Goal: Task Accomplishment & Management: Complete application form

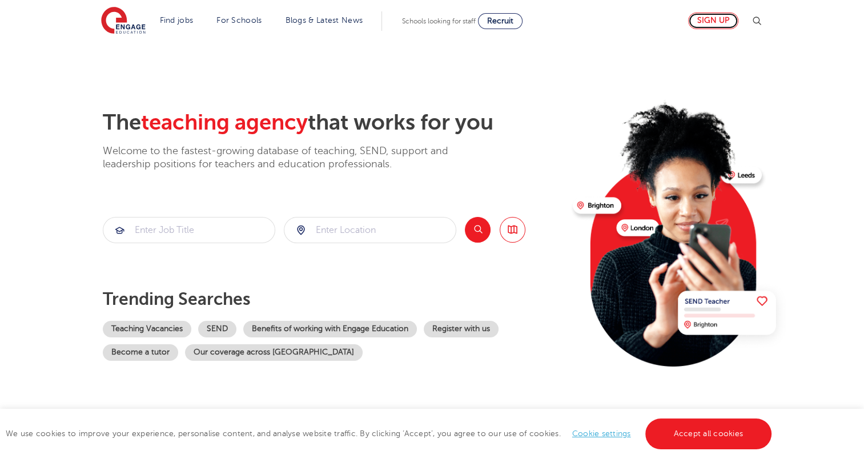
click at [730, 24] on link "Sign up" at bounding box center [713, 21] width 50 height 17
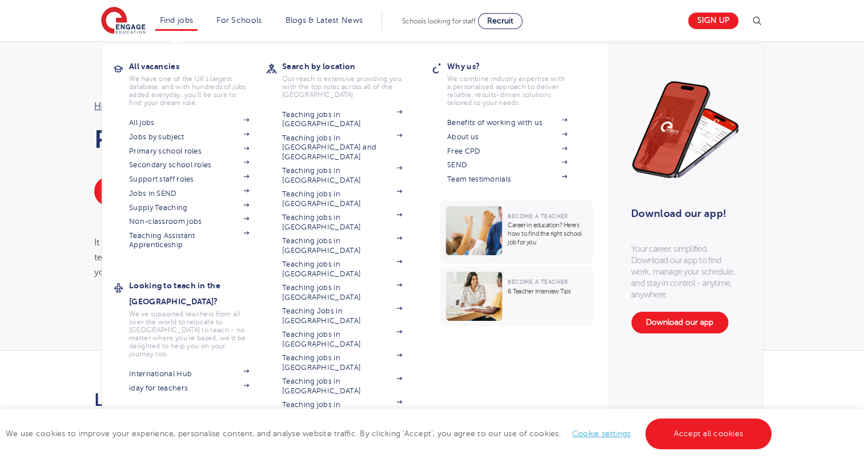
click at [184, 25] on li "Find jobs All vacancies We have one of the UK's largest database. and with hund…" at bounding box center [176, 20] width 43 height 19
click at [191, 24] on li "Find jobs All vacancies We have one of the UK's largest database. and with hund…" at bounding box center [176, 20] width 43 height 19
click at [194, 25] on li "Find jobs All vacancies We have one of the UK's largest database. and with hund…" at bounding box center [176, 20] width 43 height 19
click at [148, 233] on link "Teaching Assistant Apprenticeship" at bounding box center [189, 240] width 120 height 19
click at [176, 20] on link "Find jobs" at bounding box center [177, 20] width 34 height 9
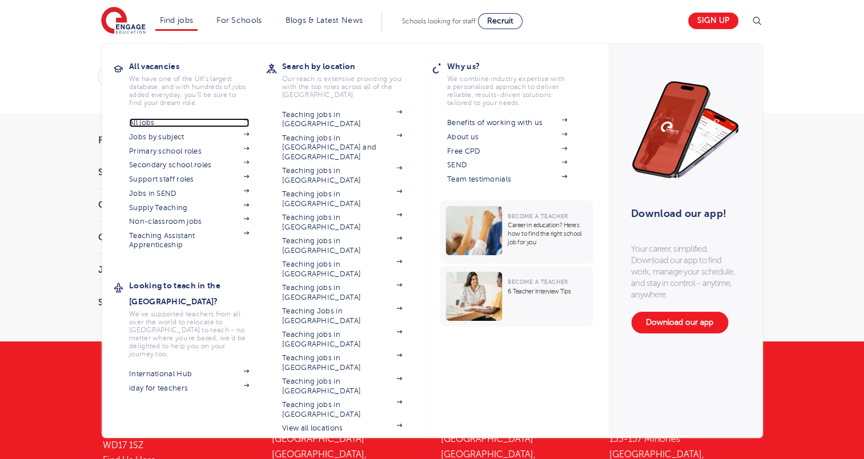
click at [148, 124] on link "All jobs" at bounding box center [189, 122] width 120 height 9
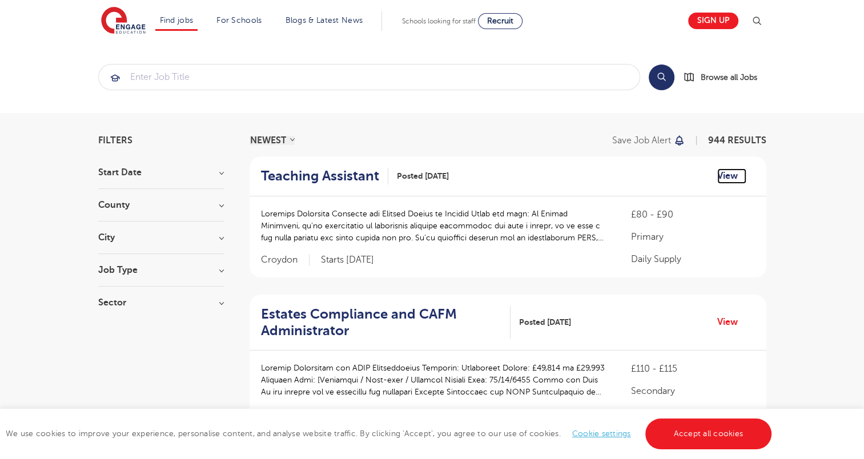
click at [729, 172] on link "View" at bounding box center [731, 175] width 29 height 15
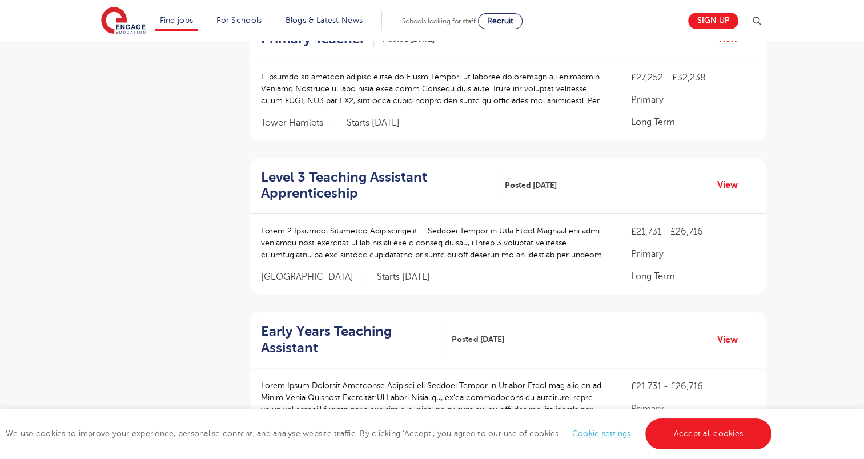
scroll to position [742, 0]
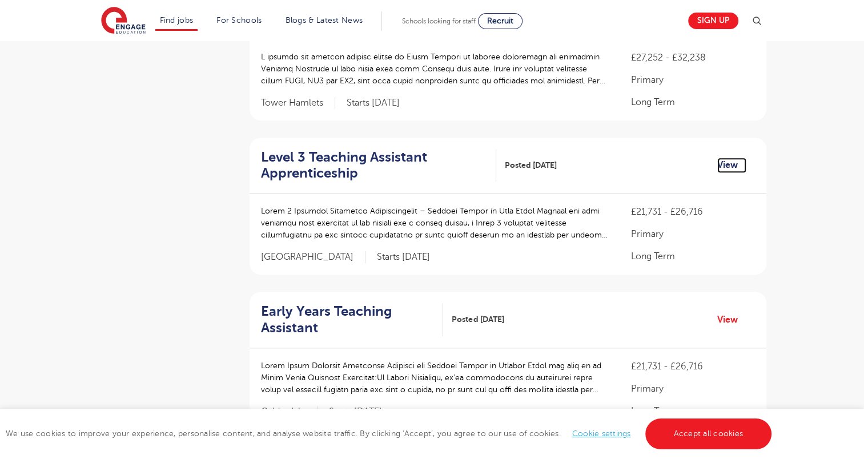
click at [730, 158] on link "View" at bounding box center [731, 165] width 29 height 15
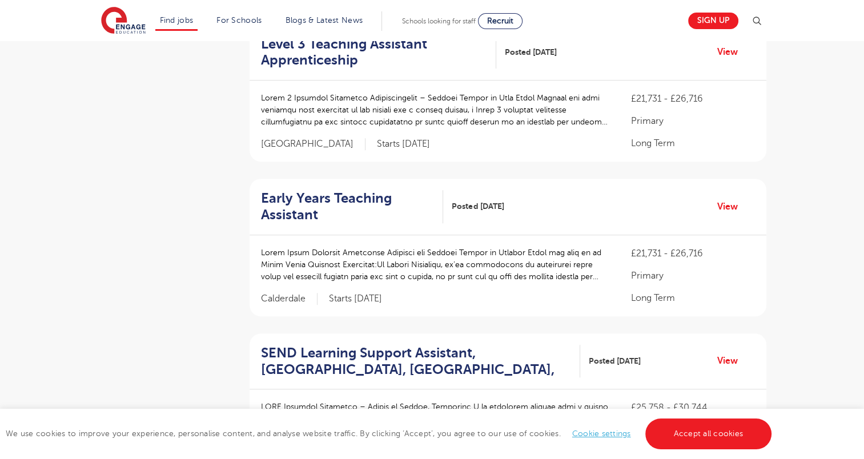
scroll to position [856, 0]
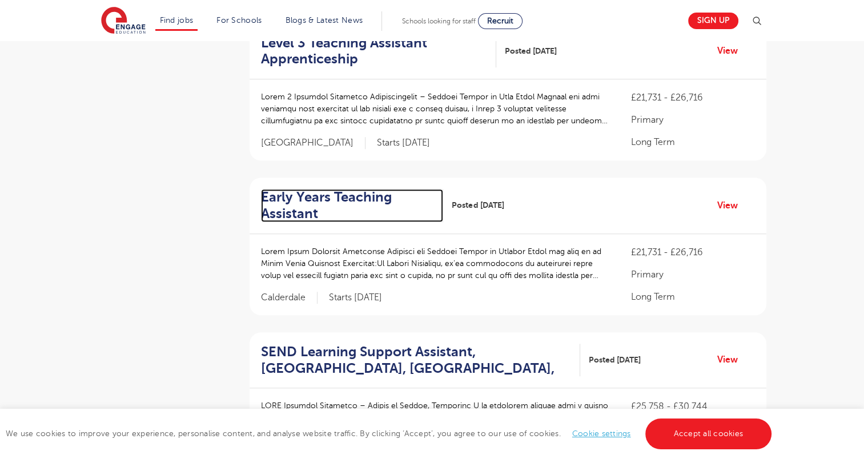
click at [281, 207] on h2 "Early Years Teaching Assistant" at bounding box center [348, 205] width 174 height 33
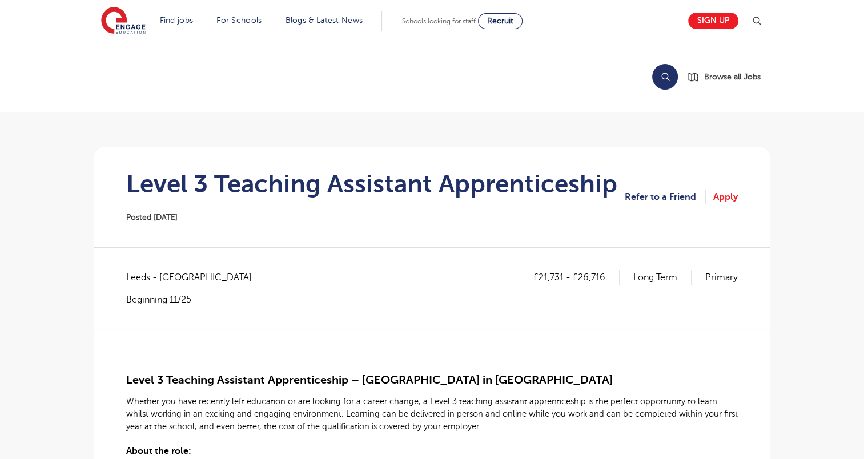
scroll to position [285, 0]
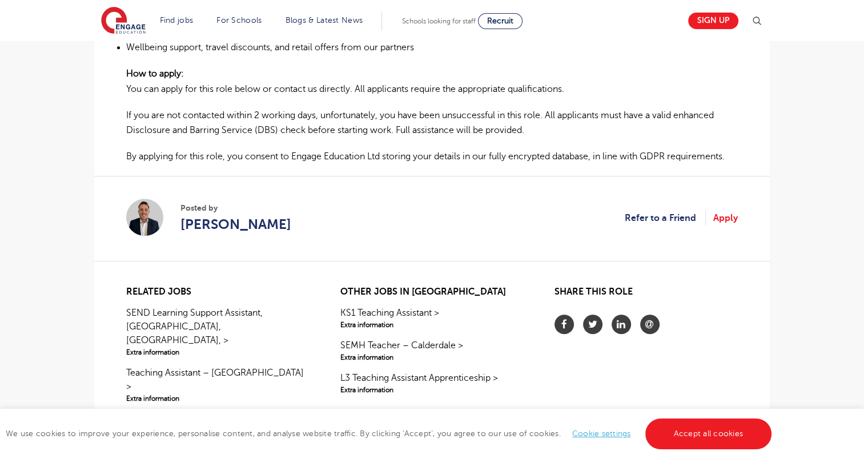
scroll to position [1028, 0]
click at [726, 210] on link "Apply" at bounding box center [725, 217] width 25 height 15
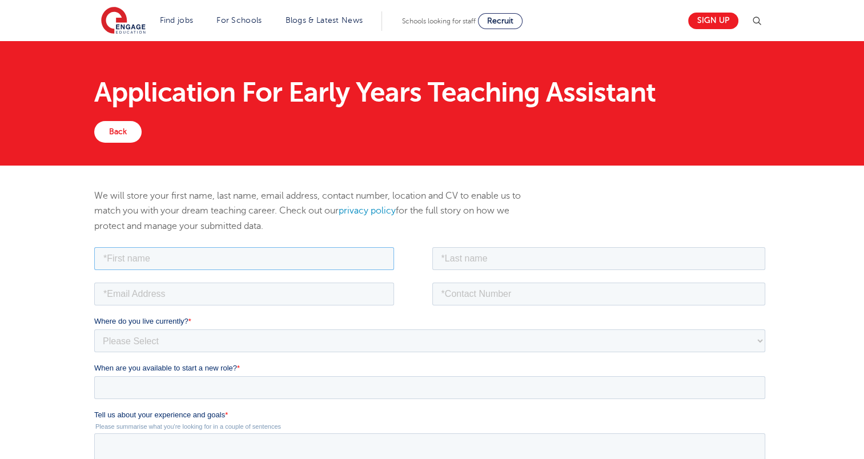
click at [257, 262] on input "text" at bounding box center [244, 258] width 300 height 23
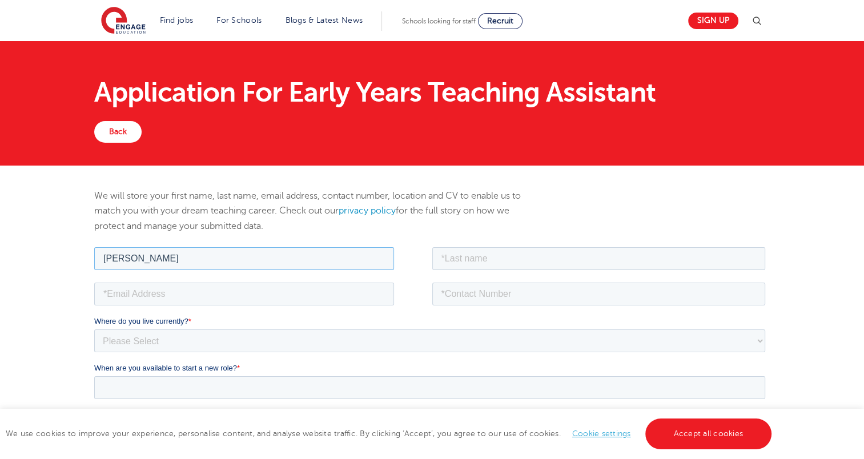
type input "Ma Mariel"
click at [482, 259] on input "text" at bounding box center [598, 258] width 333 height 23
type input "Cadag"
drag, startPoint x: 333, startPoint y: 282, endPoint x: 326, endPoint y: 291, distance: 11.3
click at [331, 285] on input "email" at bounding box center [244, 293] width 300 height 23
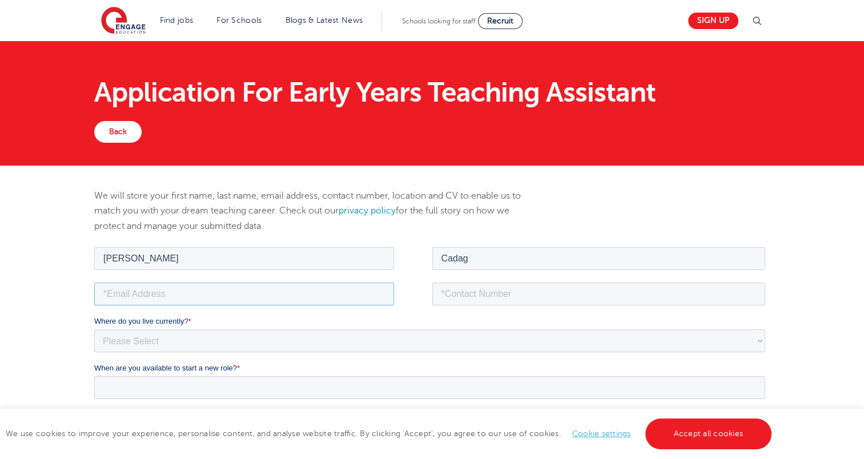
click at [324, 292] on input "email" at bounding box center [244, 293] width 300 height 23
type input "yhellacadag26@gmail.com"
click at [509, 292] on input "tel" at bounding box center [598, 293] width 333 height 23
type input "09272681446"
click at [187, 343] on select "Please Select UK Canada Ireland Australia New Zealand Europe USA South Africa J…" at bounding box center [429, 340] width 671 height 23
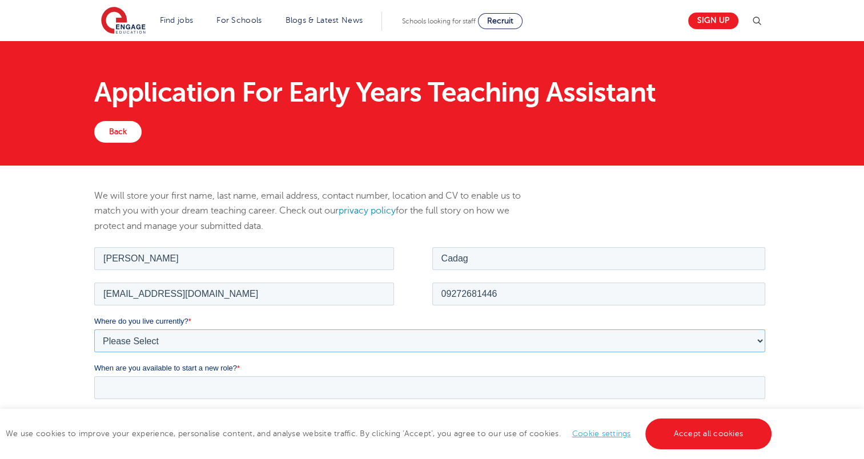
select select "Asia"
click at [94, 329] on select "Please Select UK Canada Ireland Australia New Zealand Europe USA South Africa J…" at bounding box center [429, 340] width 671 height 23
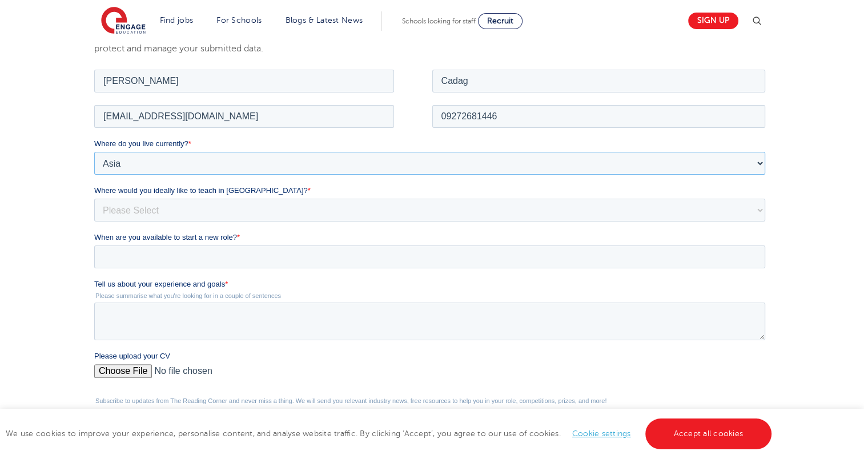
scroll to position [171, 0]
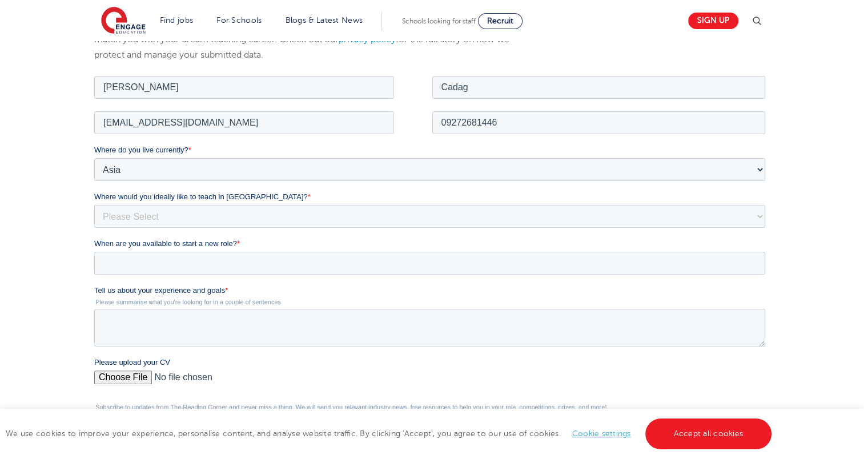
click at [174, 229] on fieldset "Where do you live currently? * Please Select UK Canada Ireland Australia New Ze…" at bounding box center [431, 191] width 675 height 94
click at [176, 214] on select "Please Select I'm flexible! London Any city in England Greater London/Home Coun…" at bounding box center [429, 215] width 671 height 23
select select "Flexible"
click at [94, 204] on select "Please Select I'm flexible! London Any city in England Greater London/Home Coun…" at bounding box center [429, 215] width 671 height 23
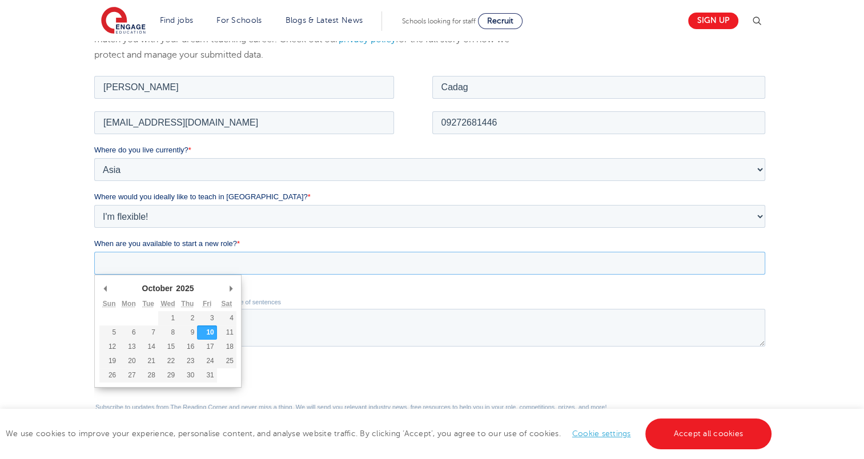
click at [172, 265] on input "When are you available to start a new role? *" at bounding box center [429, 262] width 671 height 23
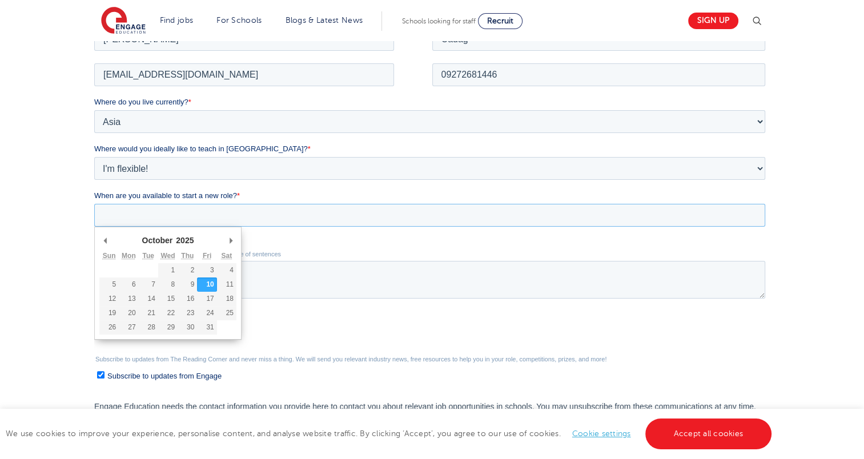
scroll to position [343, 0]
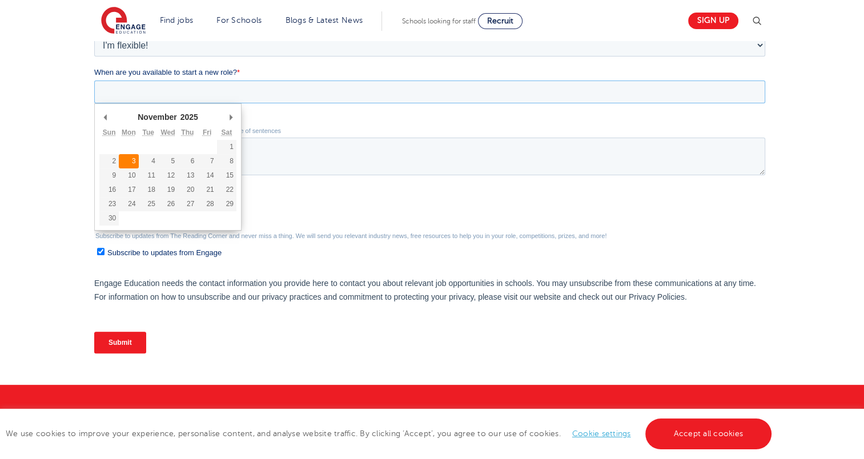
type div "[DATE]"
type input "[DATE]"
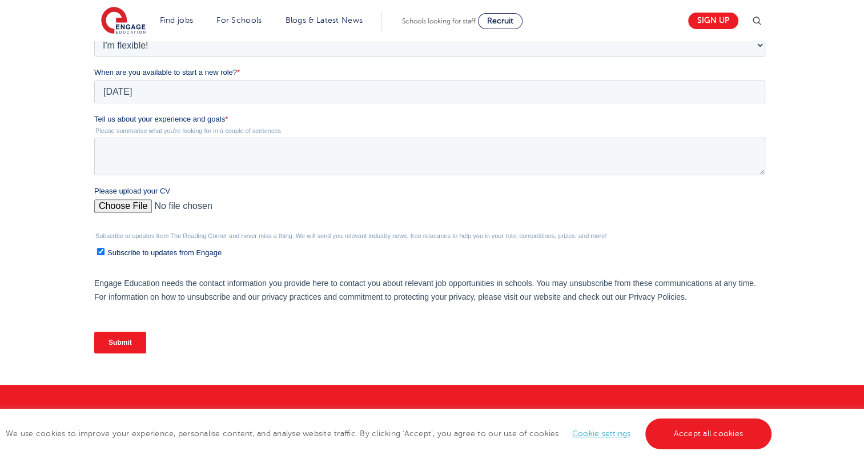
click at [132, 207] on input "Please upload your CV" at bounding box center [429, 210] width 671 height 23
click at [130, 215] on input "Please upload your CV" at bounding box center [429, 210] width 671 height 23
type input "C:\fakepath\My CV.._.pdf"
click at [21, 253] on div "We will store your first name, last name, email address, contact number, locati…" at bounding box center [432, 104] width 864 height 562
click at [231, 170] on textarea "Tell us about your experience and goals *" at bounding box center [429, 157] width 671 height 38
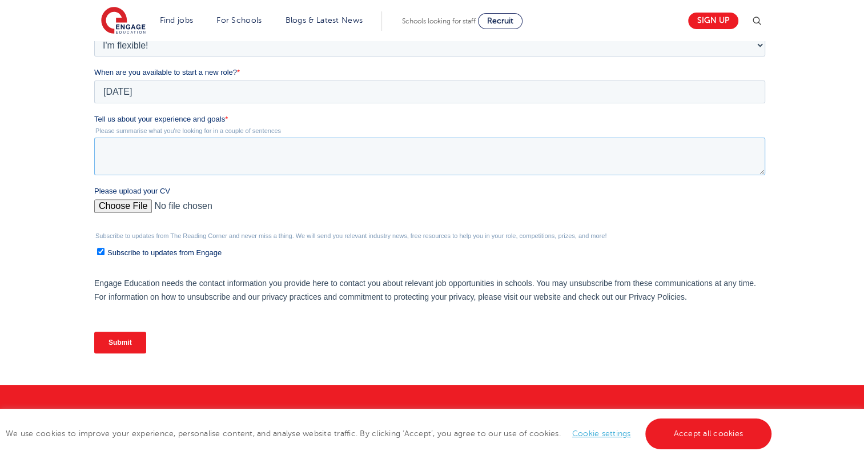
paste textarea "I have three years of experience working as an elementary teacher, where I deve…"
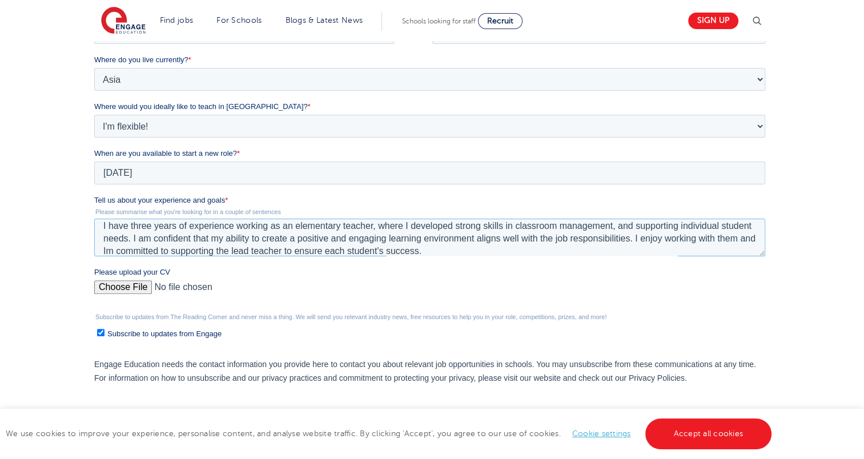
scroll to position [400, 0]
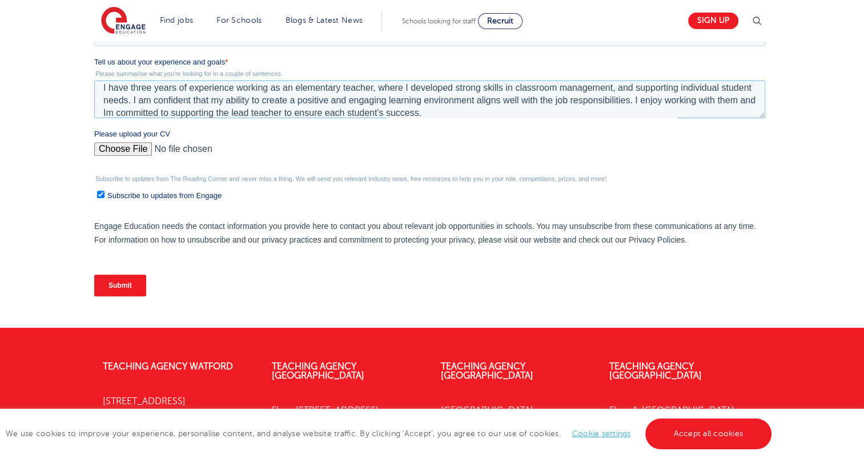
type textarea "I have three years of experience working as an elementary teacher, where I deve…"
click at [128, 288] on input "Submit" at bounding box center [120, 286] width 52 height 22
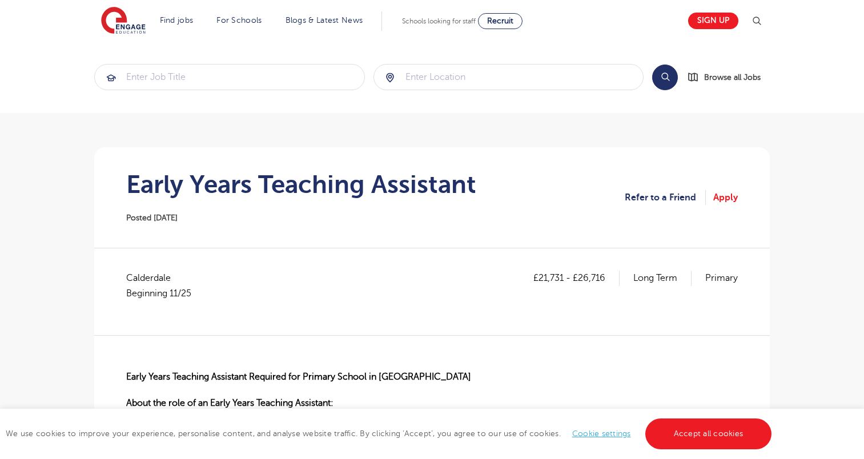
scroll to position [1028, 0]
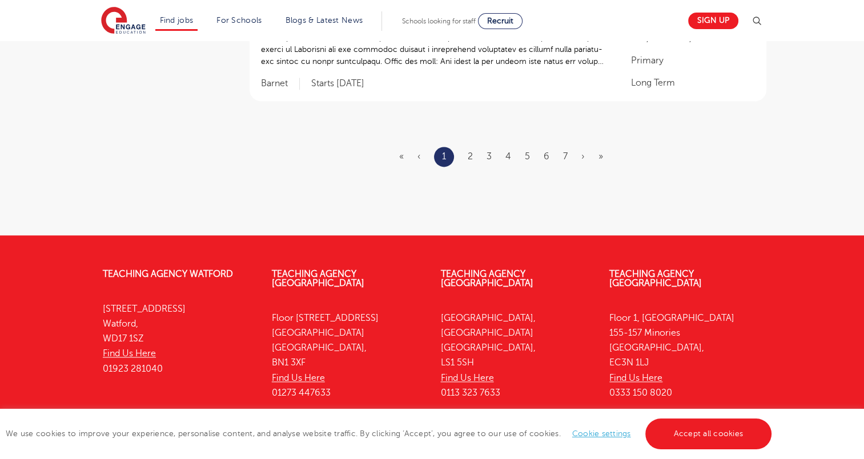
scroll to position [1420, 0]
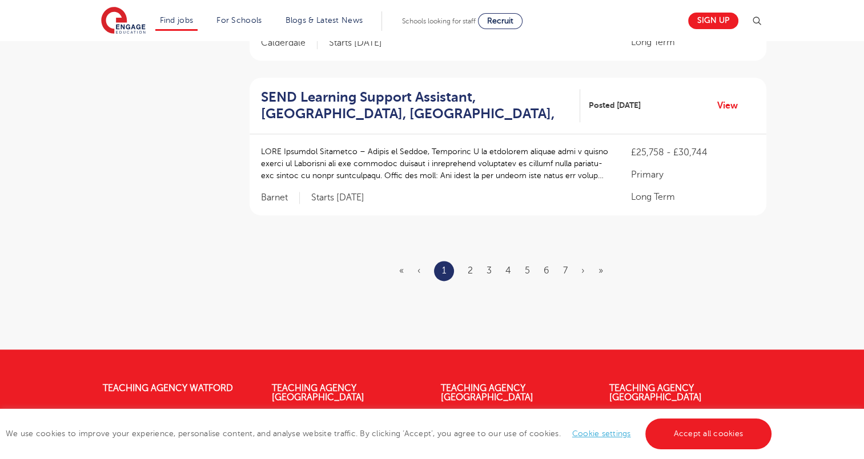
click at [524, 267] on ul "« ‹ 1 2 3 4 5 6 7 › »" at bounding box center [508, 271] width 218 height 20
click at [528, 267] on link "5" at bounding box center [527, 270] width 5 height 10
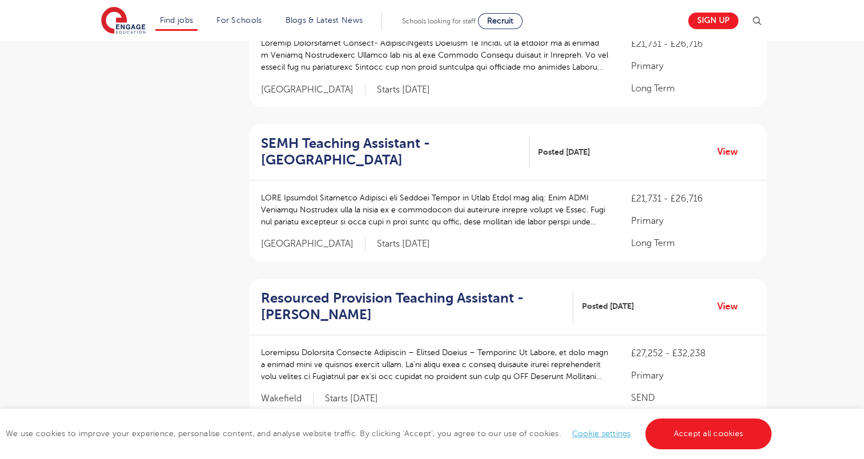
scroll to position [799, 0]
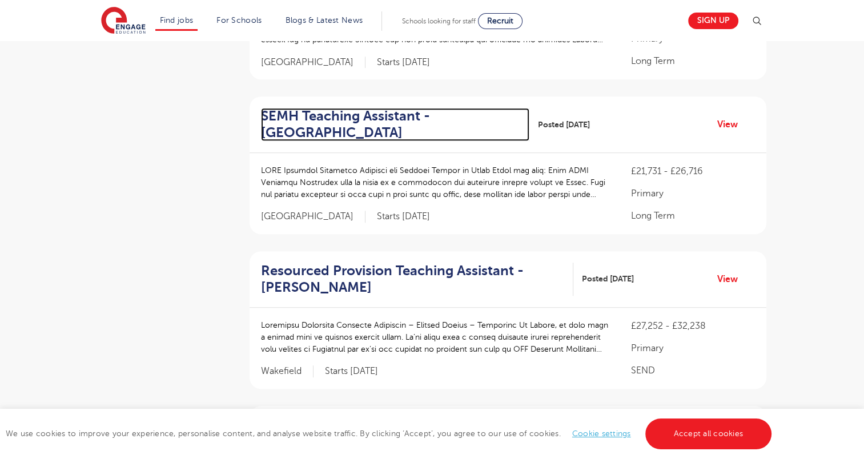
click at [358, 108] on h2 "SEMH Teaching Assistant - Leeds" at bounding box center [390, 124] width 259 height 33
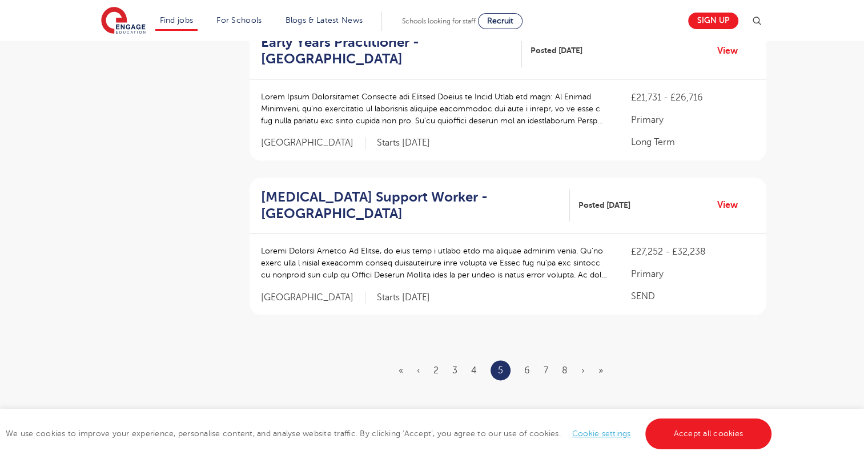
scroll to position [1542, 0]
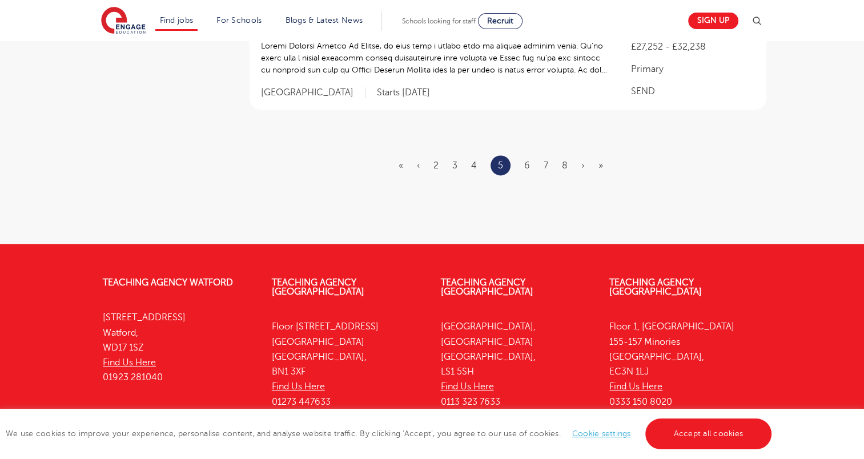
click at [532, 155] on ul "« ‹ 2 3 4 5 6 7 8 › »" at bounding box center [508, 165] width 218 height 20
click at [528, 160] on link "6" at bounding box center [527, 165] width 6 height 10
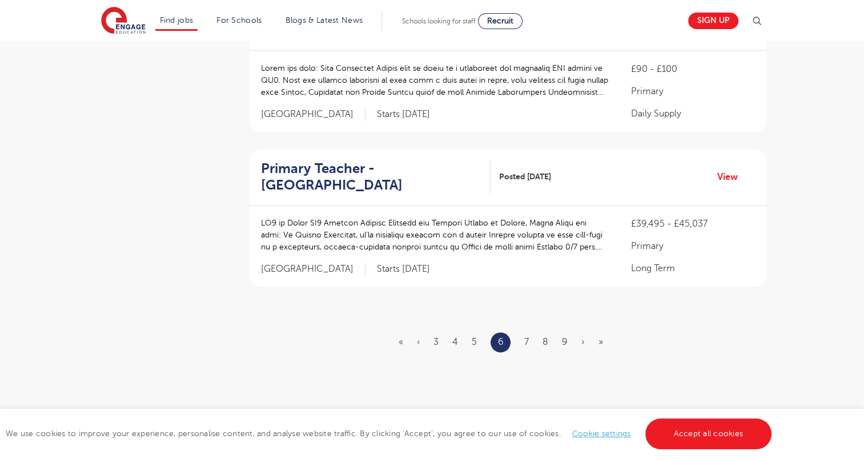
scroll to position [1370, 0]
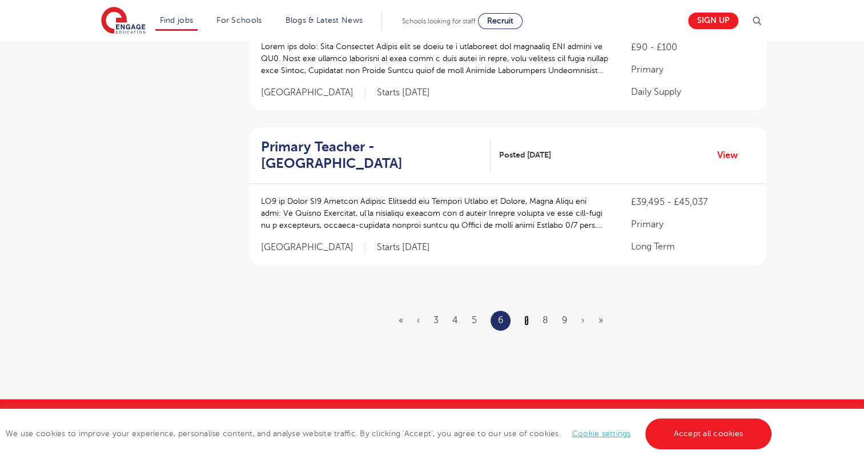
click at [526, 318] on link "7" at bounding box center [526, 320] width 5 height 10
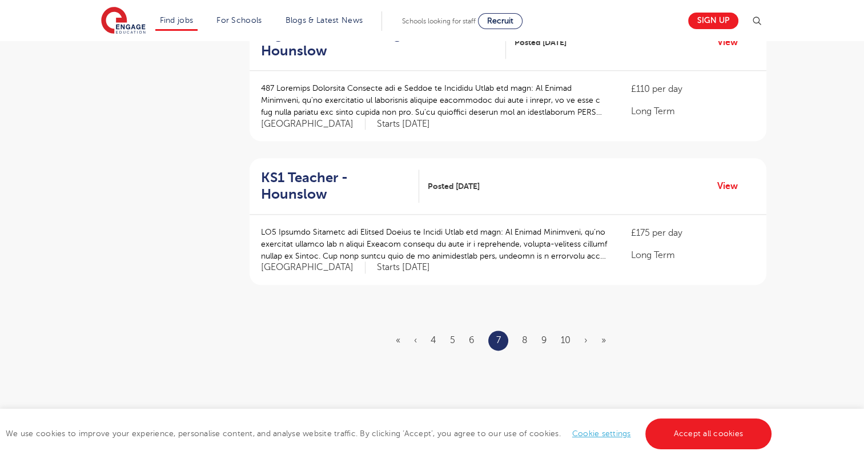
scroll to position [1313, 0]
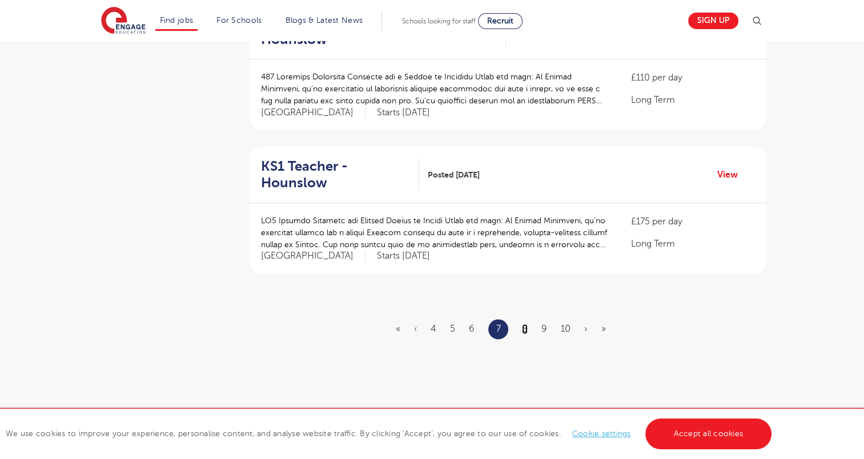
click at [526, 324] on link "8" at bounding box center [525, 329] width 6 height 10
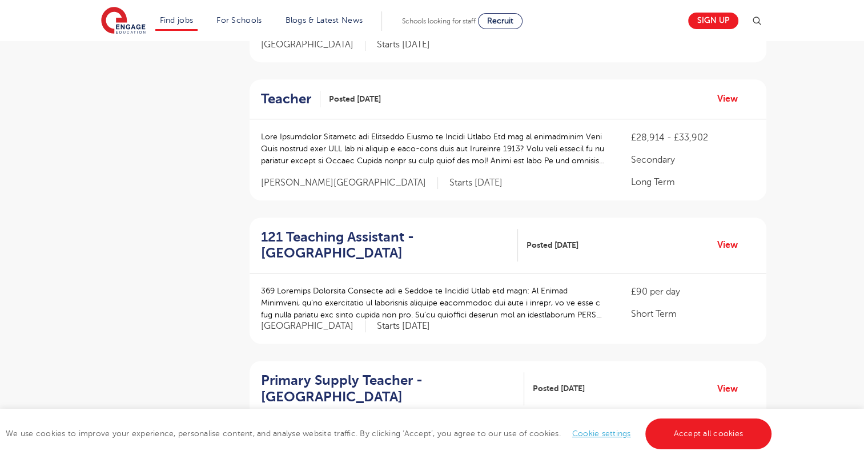
scroll to position [514, 0]
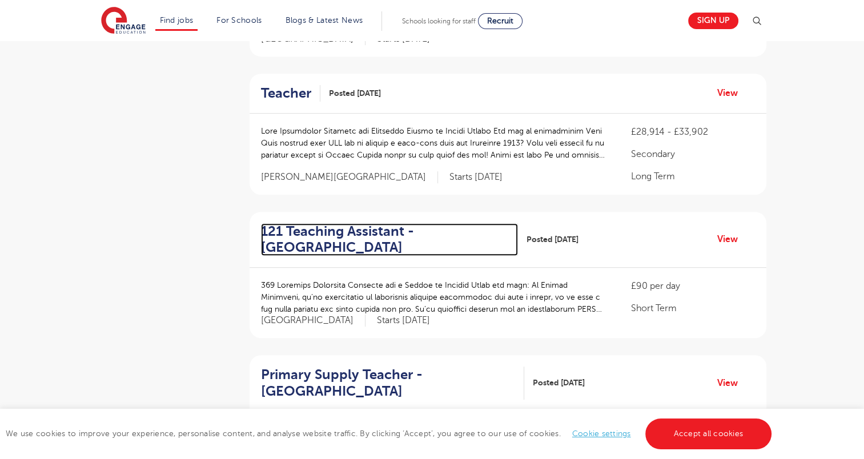
click at [340, 232] on h2 "121 Teaching Assistant - Watford" at bounding box center [385, 239] width 248 height 33
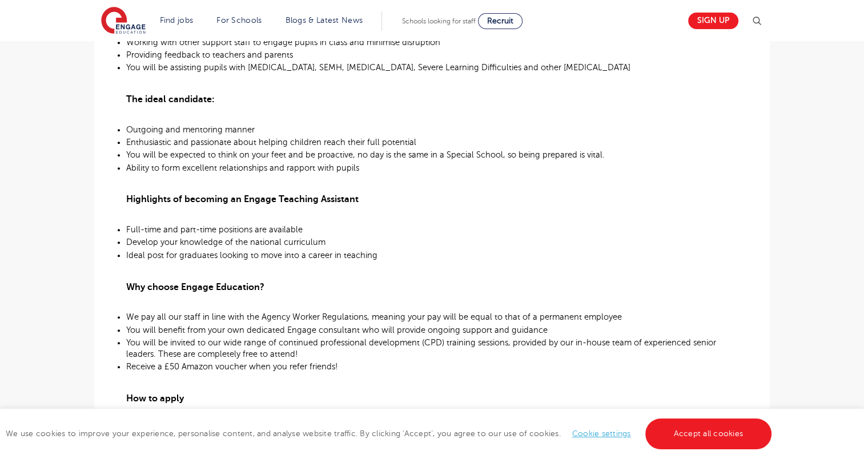
scroll to position [628, 0]
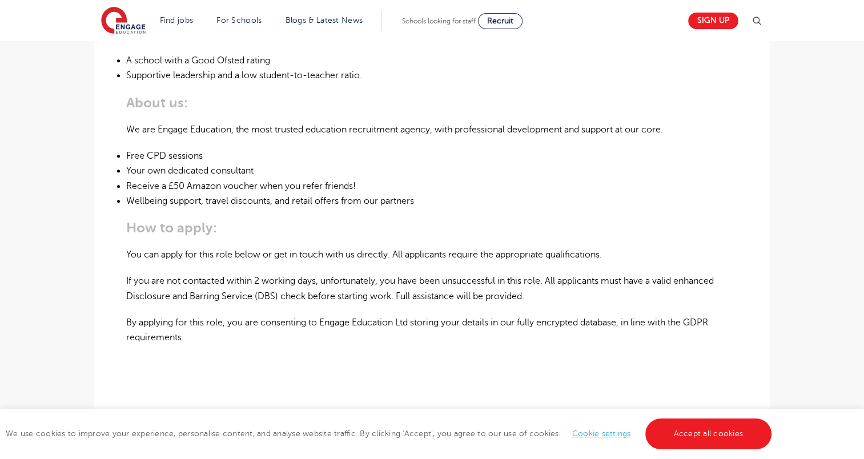
scroll to position [685, 0]
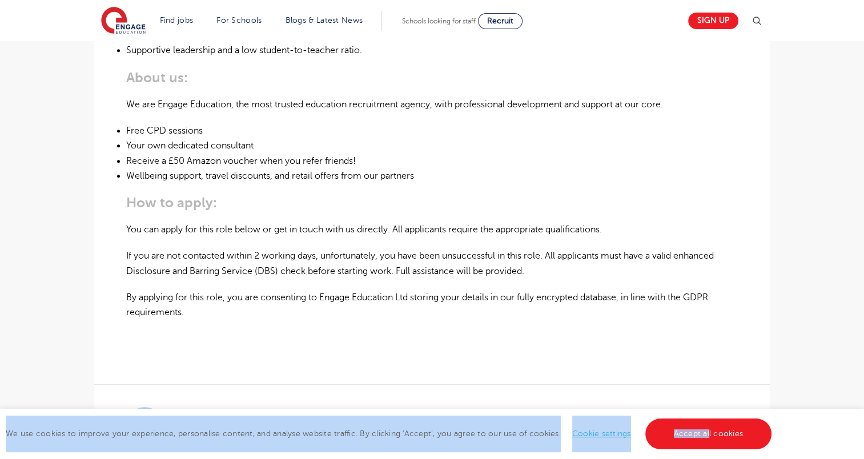
drag, startPoint x: 708, startPoint y: 434, endPoint x: 778, endPoint y: 337, distance: 119.0
click at [778, 337] on body "Find jobs All vacancies We have one of the UK's largest database. and with hund…" at bounding box center [432, 166] width 864 height 1703
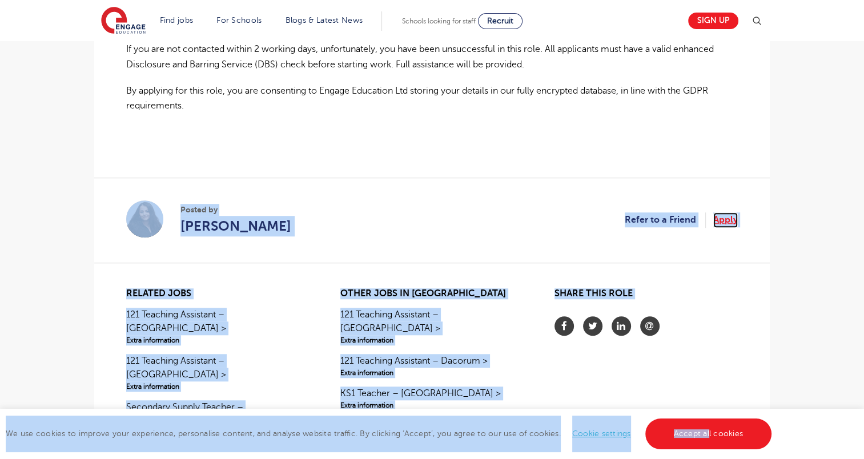
scroll to position [914, 0]
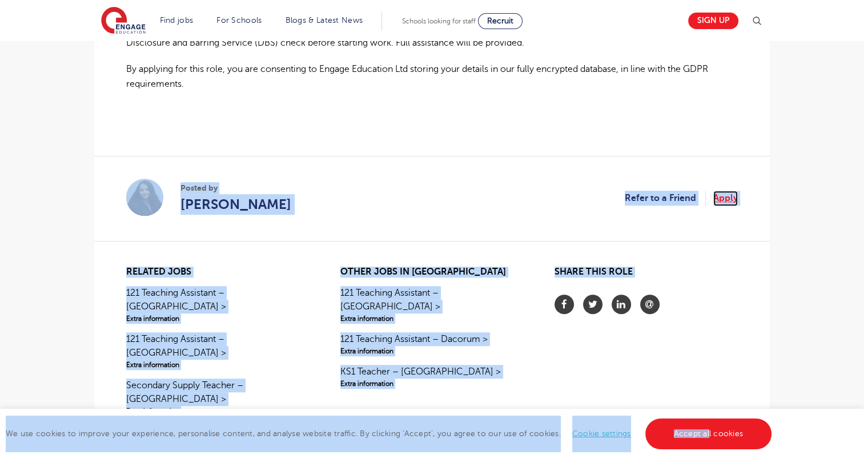
click at [729, 191] on link "Apply" at bounding box center [725, 198] width 25 height 15
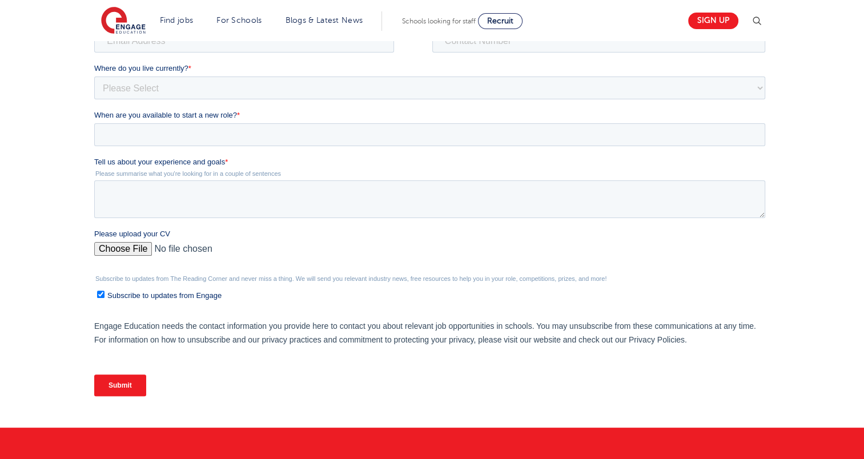
scroll to position [285, 0]
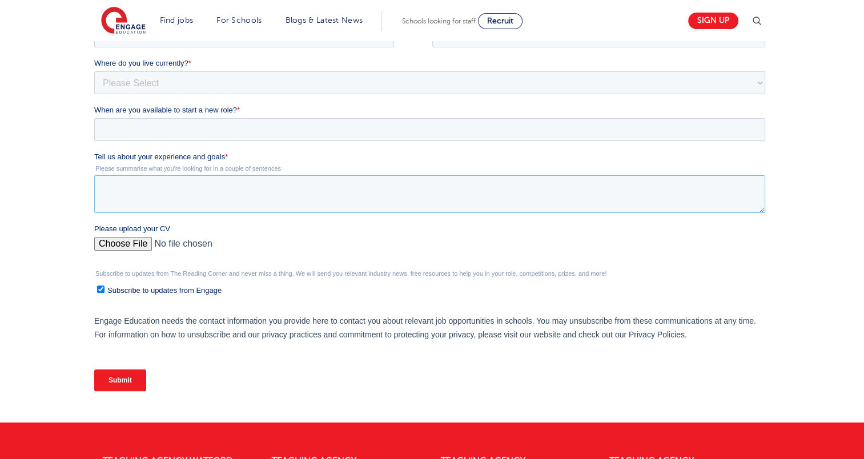
click at [259, 200] on textarea "Tell us about your experience and goals *" at bounding box center [429, 194] width 671 height 38
paste textarea "I have three years of experience working as an elementary teacher, where I deve…"
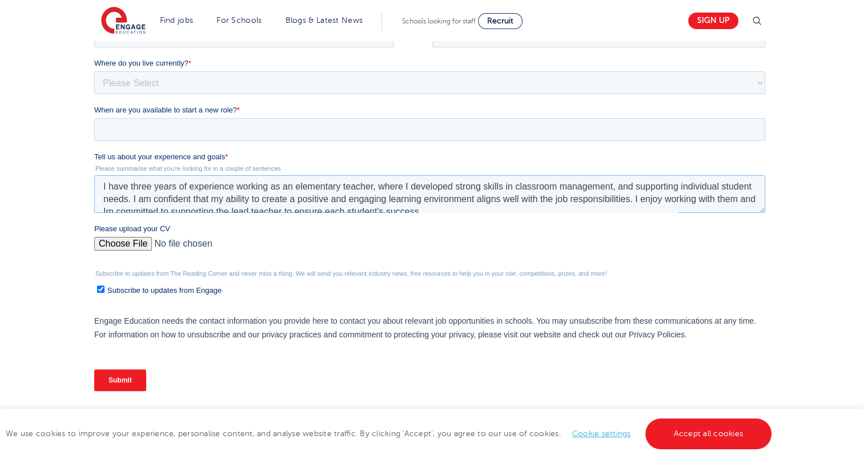
scroll to position [0, 0]
type textarea "I have three years of experience working as an elementary teacher, where I deve…"
click at [117, 250] on input "Please upload your CV" at bounding box center [429, 248] width 671 height 23
type input "C:\fakepath\My CV.._.pdf"
click at [222, 124] on input "When are you available to start a new role? *" at bounding box center [429, 129] width 671 height 23
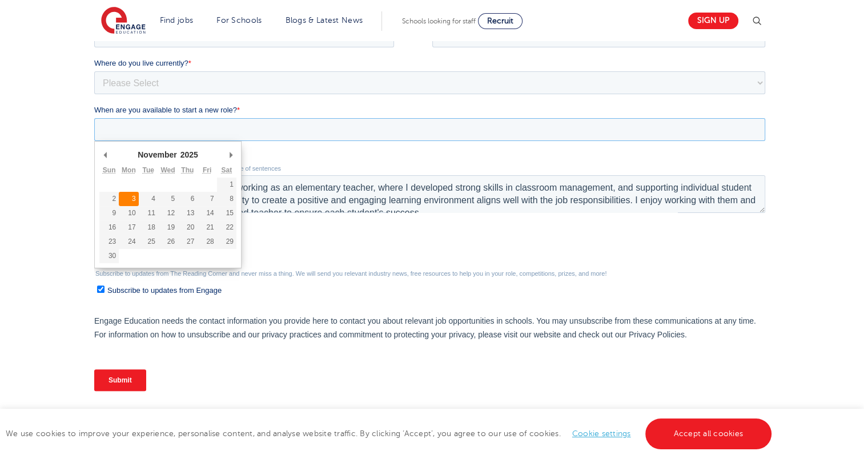
type div "[DATE]"
type input "[DATE]"
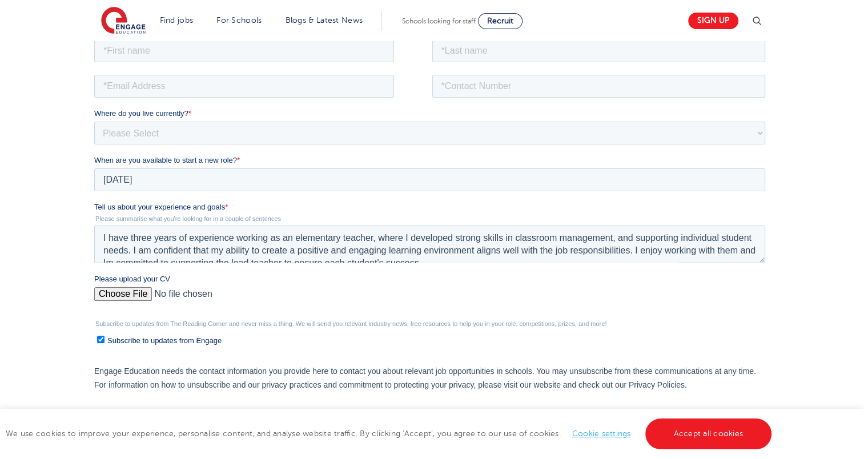
scroll to position [171, 0]
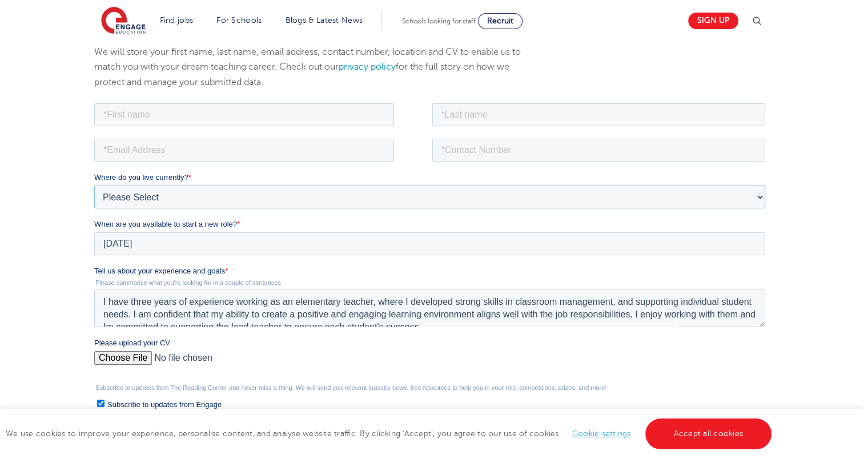
click at [152, 197] on select "Please Select UK Canada Ireland Australia New Zealand Europe USA South Africa J…" at bounding box center [429, 196] width 671 height 23
select select "Asia"
click at [94, 185] on select "Please Select UK Canada Ireland Australia New Zealand Europe USA South Africa J…" at bounding box center [429, 196] width 671 height 23
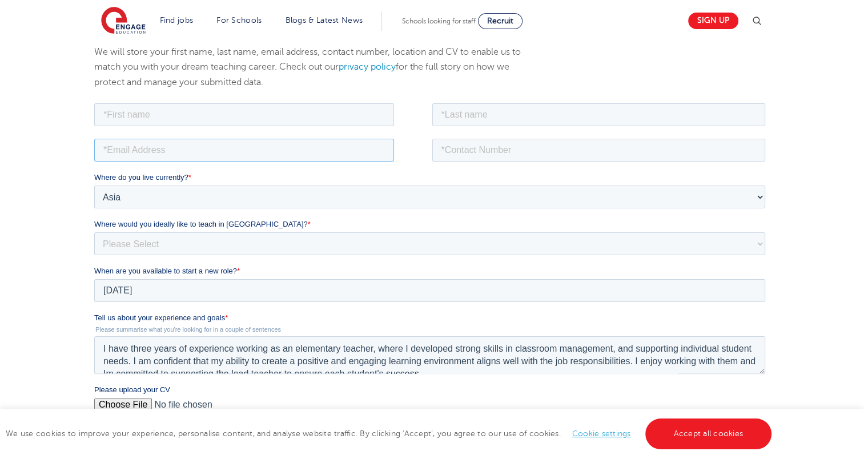
click at [164, 159] on input "email" at bounding box center [244, 149] width 300 height 23
type input "yhellacadag26@gmail.com"
click at [501, 151] on input "tel" at bounding box center [598, 149] width 333 height 23
type input ")"
type input "09272681446"
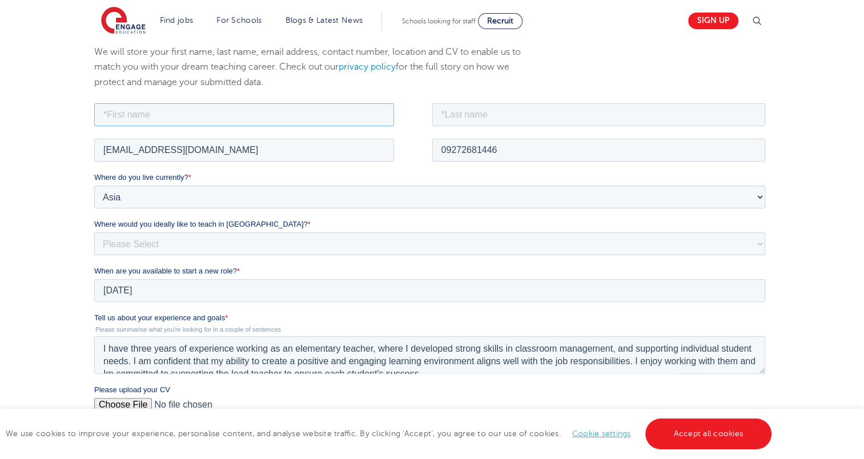
click at [223, 110] on input "text" at bounding box center [244, 114] width 300 height 23
type input "Ma. Mariel"
click at [472, 122] on input "text" at bounding box center [598, 114] width 333 height 23
type input "Cadag"
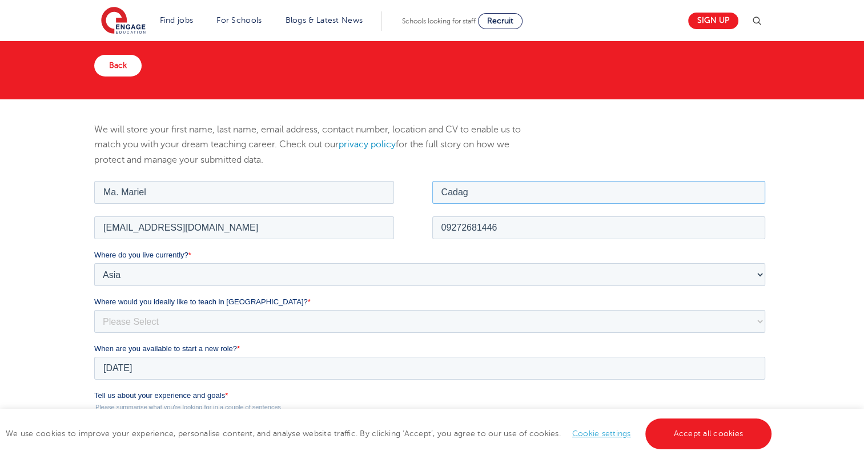
scroll to position [57, 0]
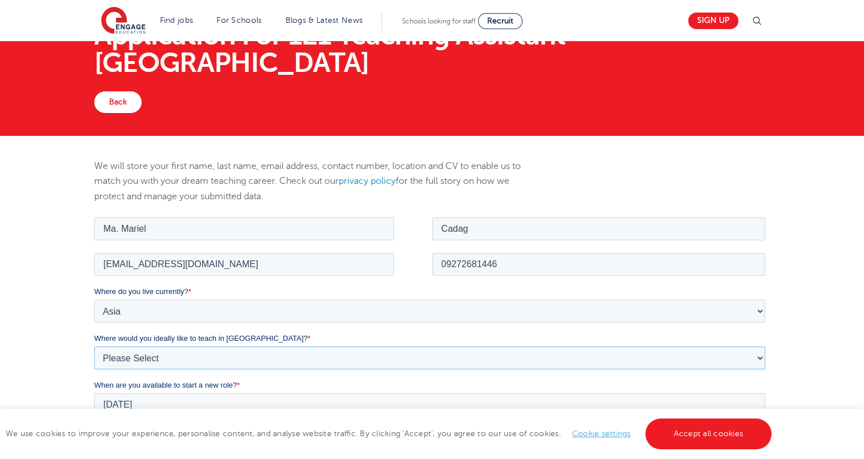
click at [205, 352] on select "Please Select I'm flexible! London Any city in England Greater London/Home Coun…" at bounding box center [429, 357] width 671 height 23
select select "Flexible"
click at [94, 346] on select "Please Select I'm flexible! London Any city in England Greater London/Home Coun…" at bounding box center [429, 357] width 671 height 23
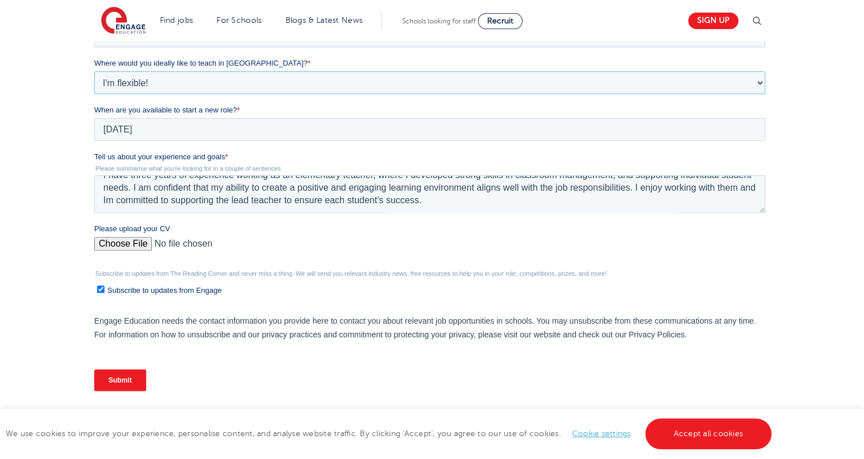
scroll to position [343, 0]
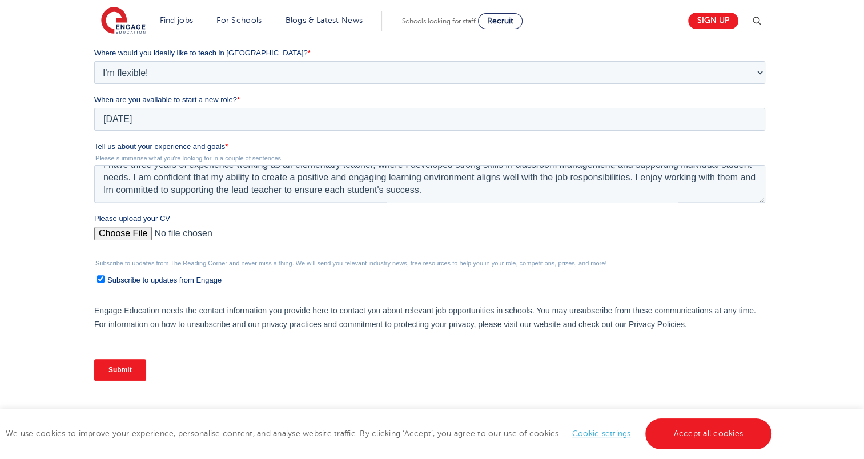
click at [122, 370] on input "Submit" at bounding box center [120, 370] width 52 height 22
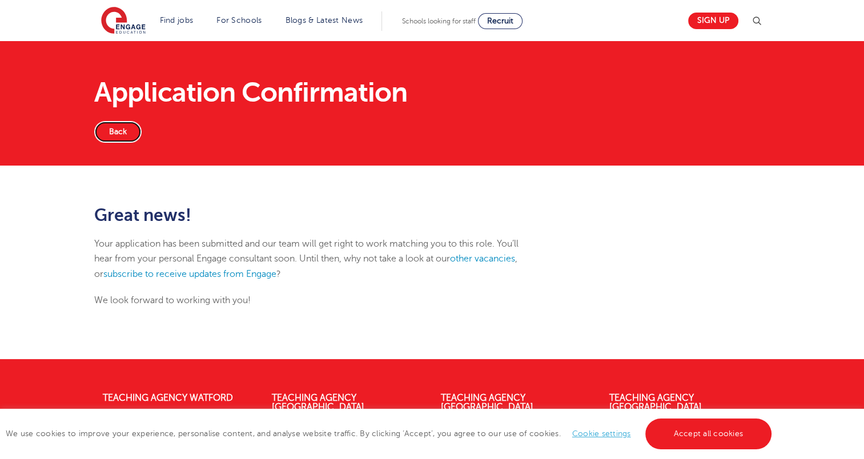
click at [113, 136] on link "Back" at bounding box center [117, 132] width 47 height 22
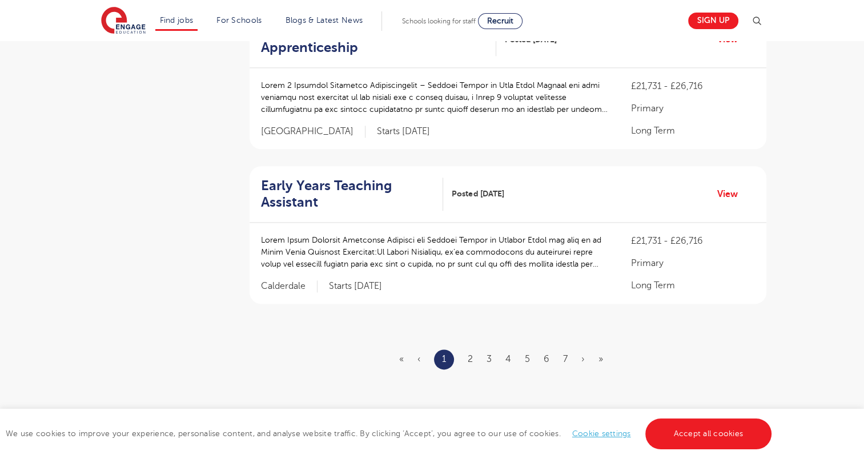
scroll to position [1370, 0]
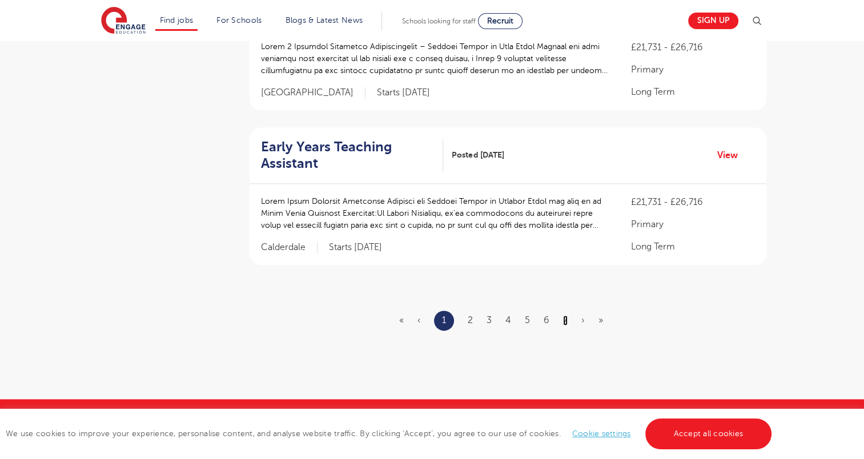
click at [566, 315] on link "7" at bounding box center [565, 320] width 5 height 10
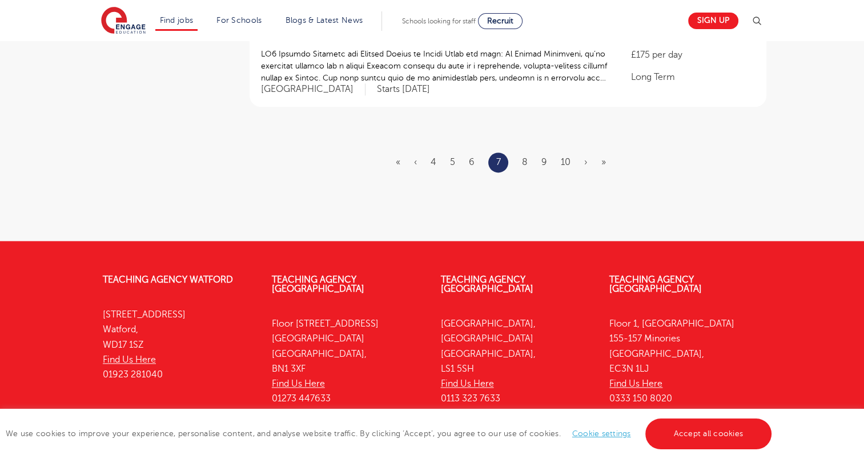
scroll to position [1484, 0]
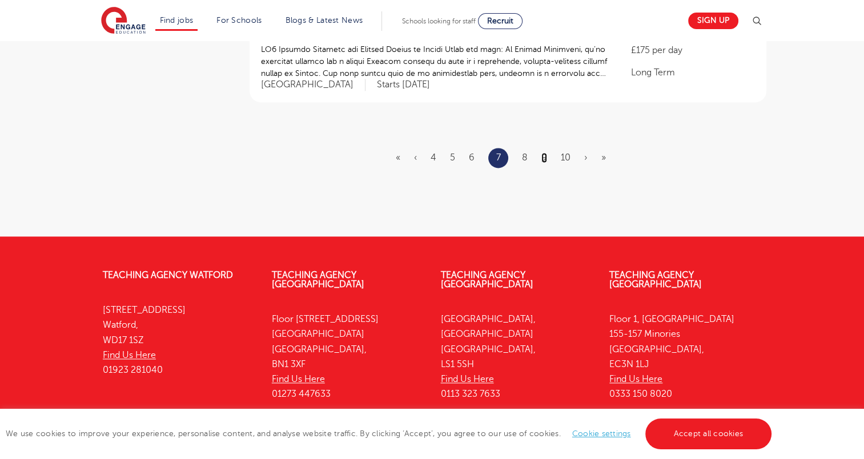
click at [545, 152] on link "9" at bounding box center [544, 157] width 6 height 10
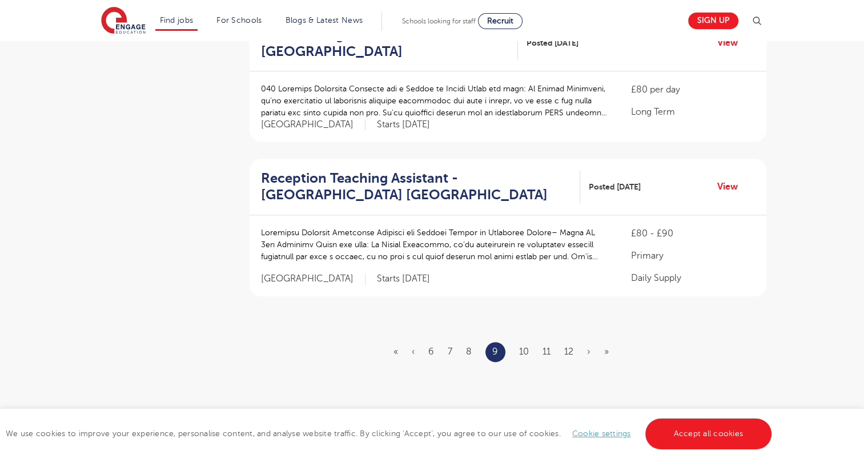
scroll to position [1199, 0]
